Goal: Find specific page/section: Find specific page/section

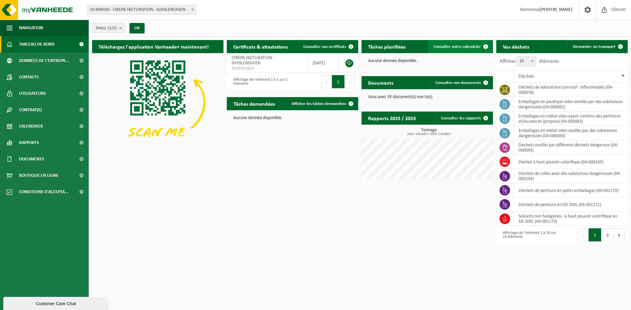
click at [461, 48] on span "Consulter votre calendrier" at bounding box center [456, 47] width 47 height 4
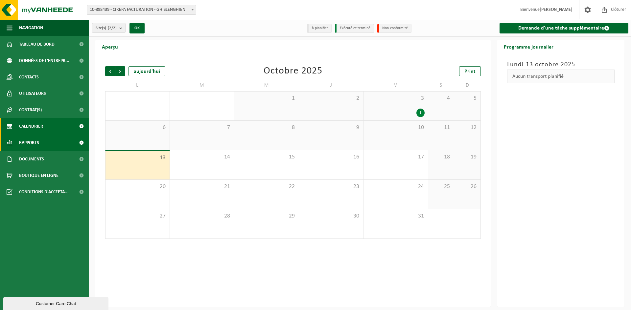
click at [48, 144] on link "Rapports" at bounding box center [44, 143] width 89 height 16
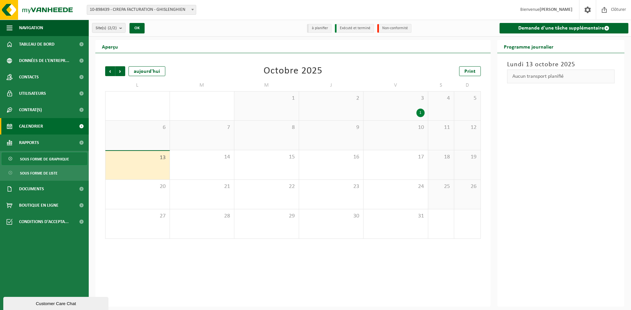
click at [50, 157] on span "Sous forme de graphique" at bounding box center [44, 159] width 49 height 12
